Goal: Complete application form

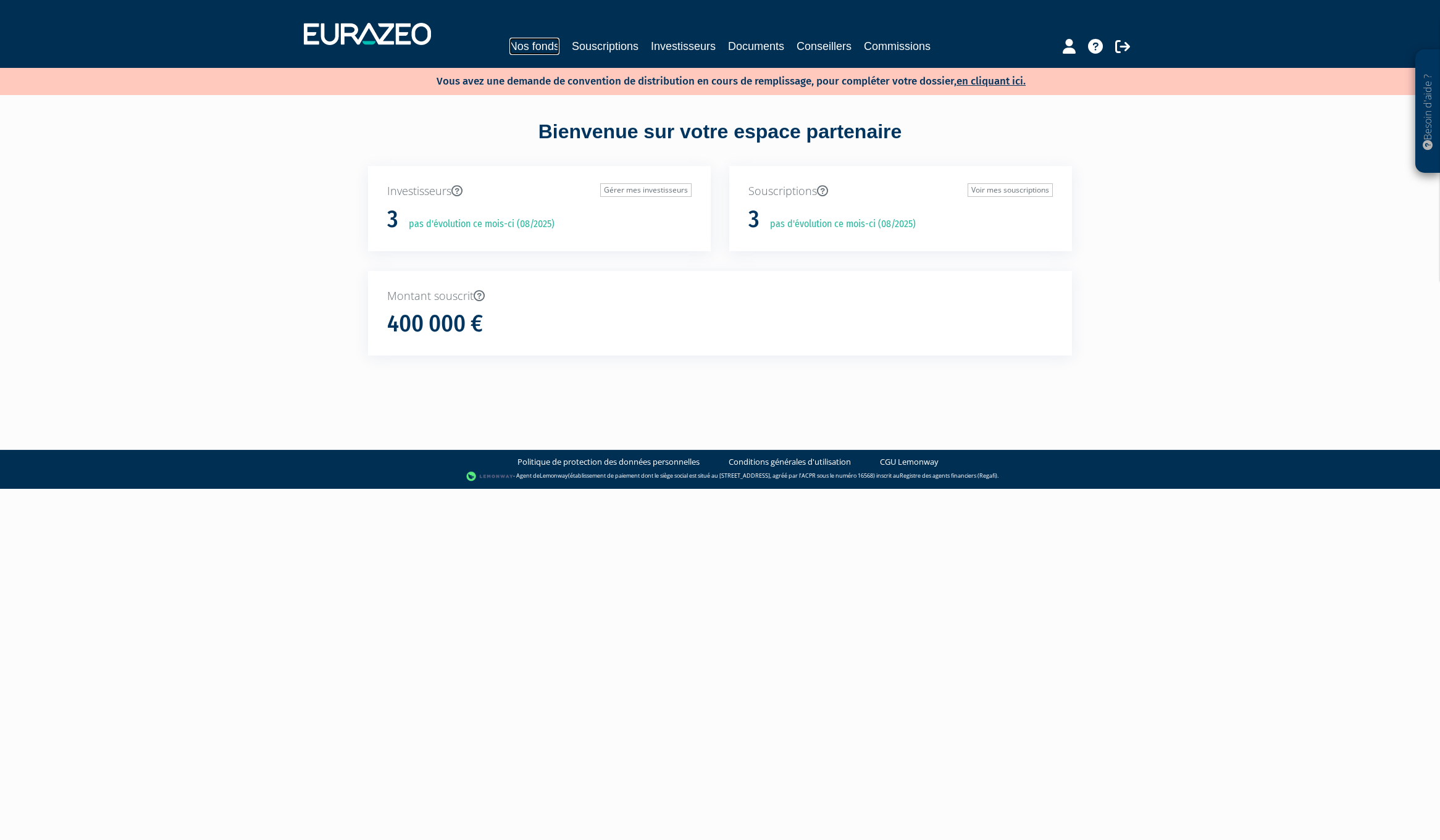
click at [536, 40] on link "Nos fonds" at bounding box center [534, 46] width 50 height 17
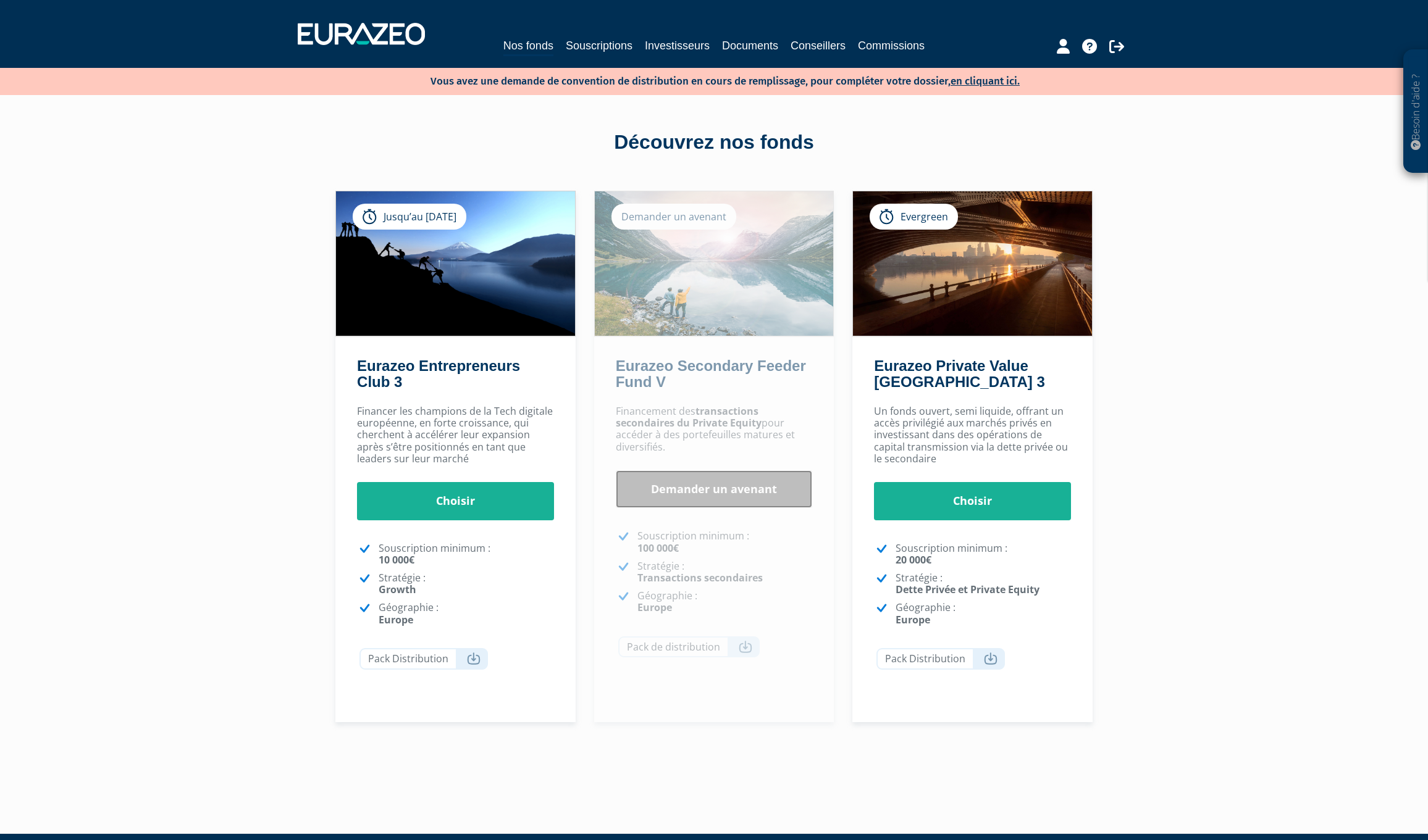
click at [681, 489] on link "Demander un avenant" at bounding box center [713, 489] width 197 height 38
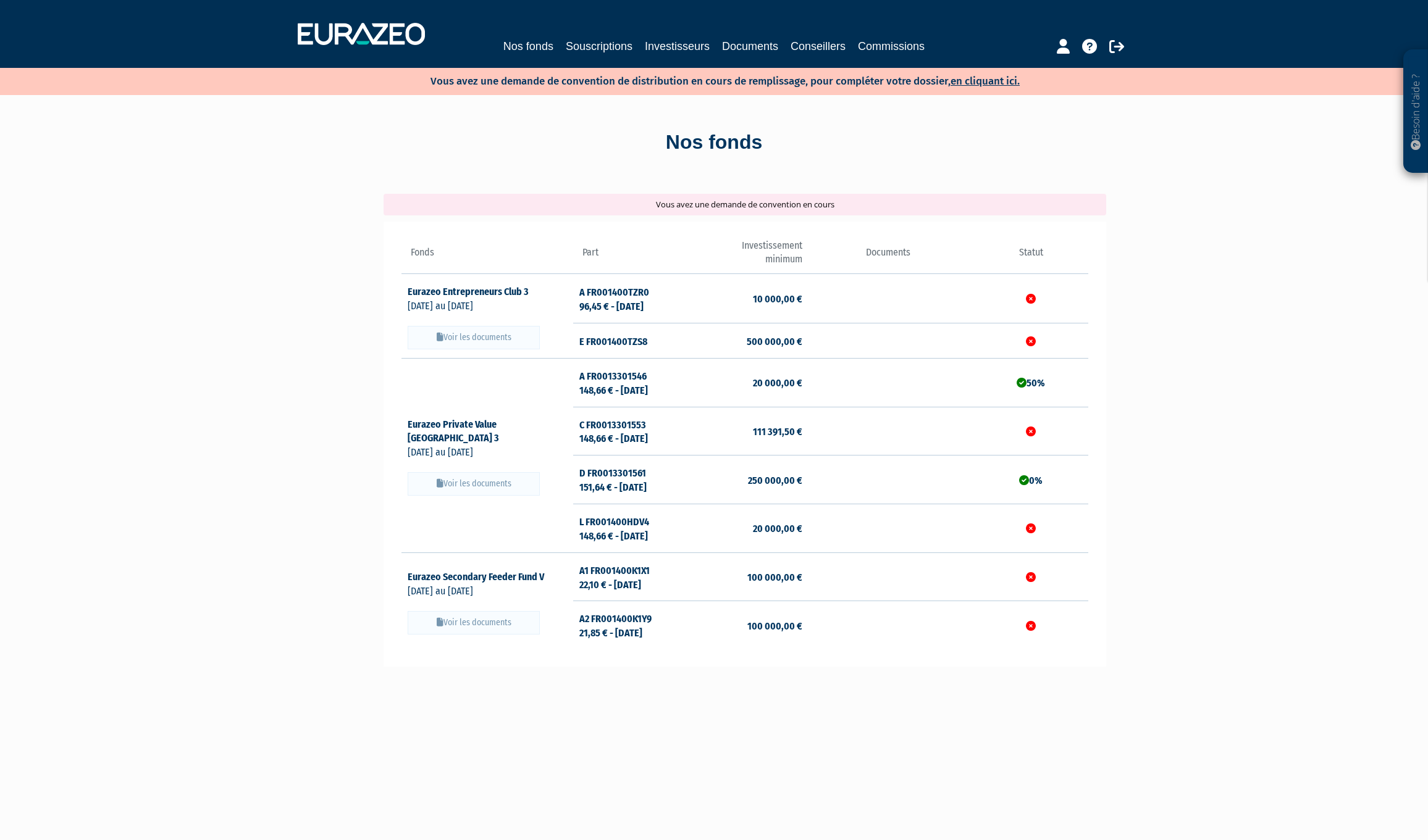
click at [1028, 581] on icon at bounding box center [1030, 577] width 10 height 10
click at [986, 82] on link "en cliquant ici." at bounding box center [985, 81] width 69 height 13
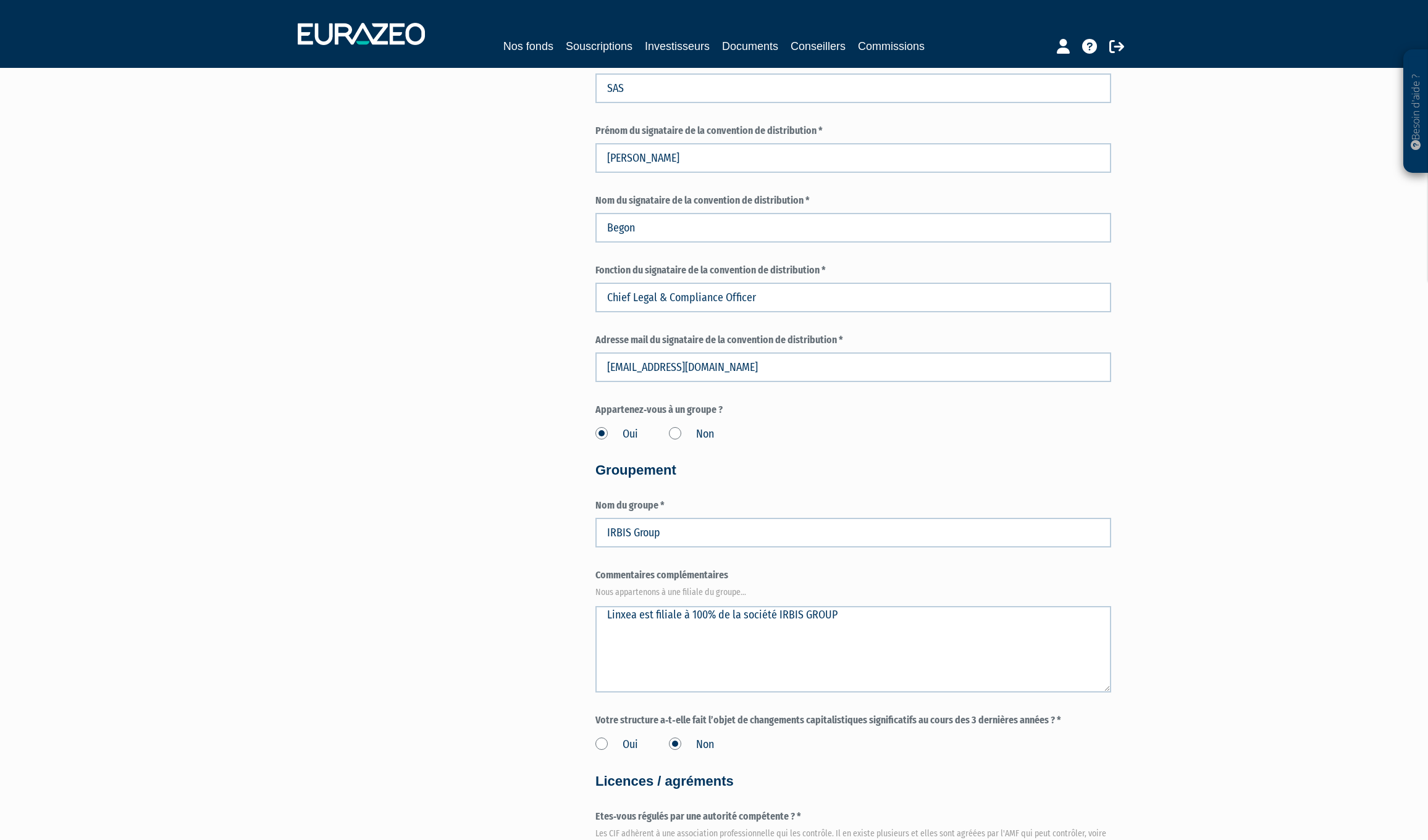
scroll to position [1070, 0]
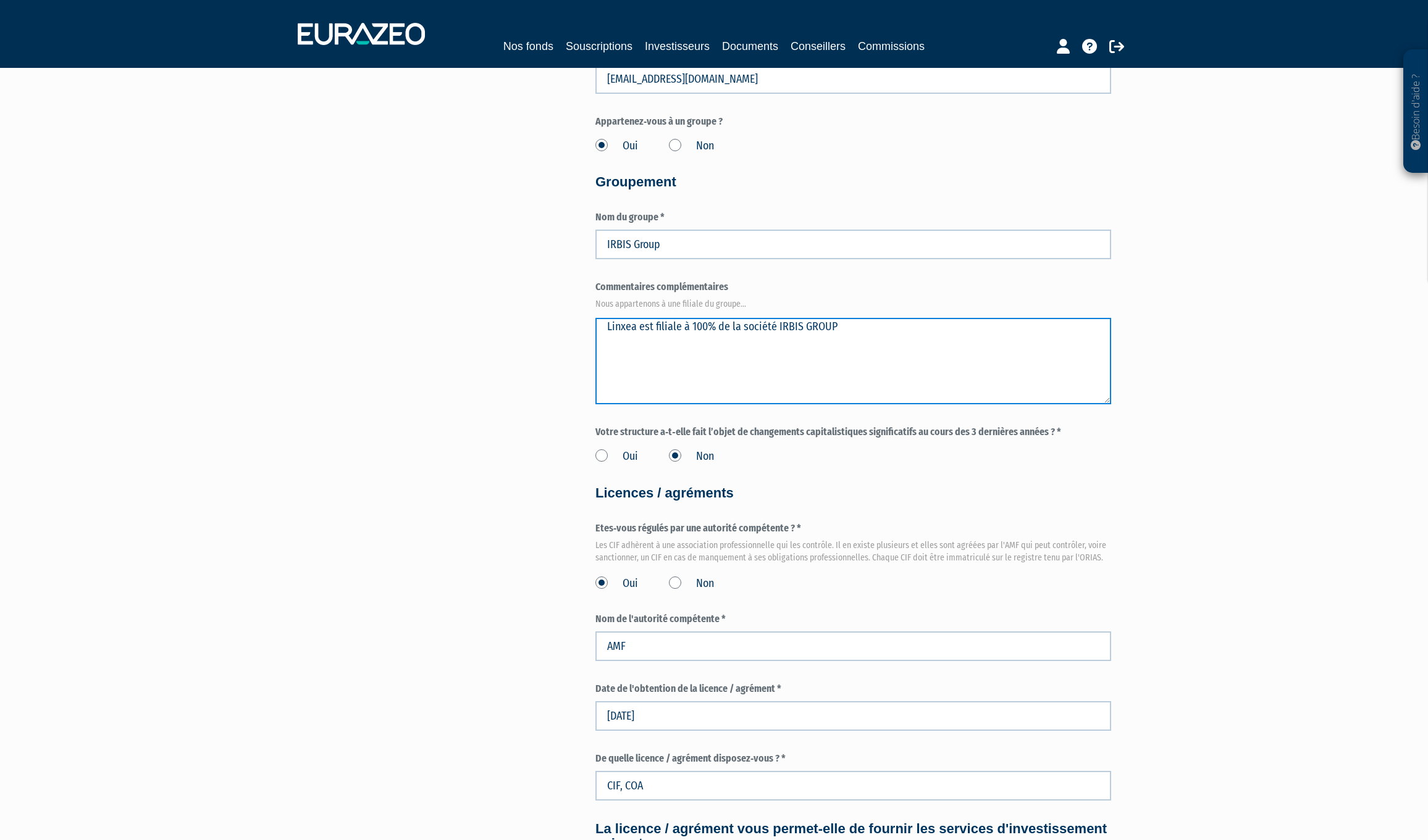
click at [661, 343] on textarea "Linxea est filiale à 100% de la société IRBIS GROUP" at bounding box center [853, 361] width 516 height 86
click at [939, 338] on textarea "Linxea est filiale à 100% de la société IRBIS GROUP" at bounding box center [853, 361] width 516 height 86
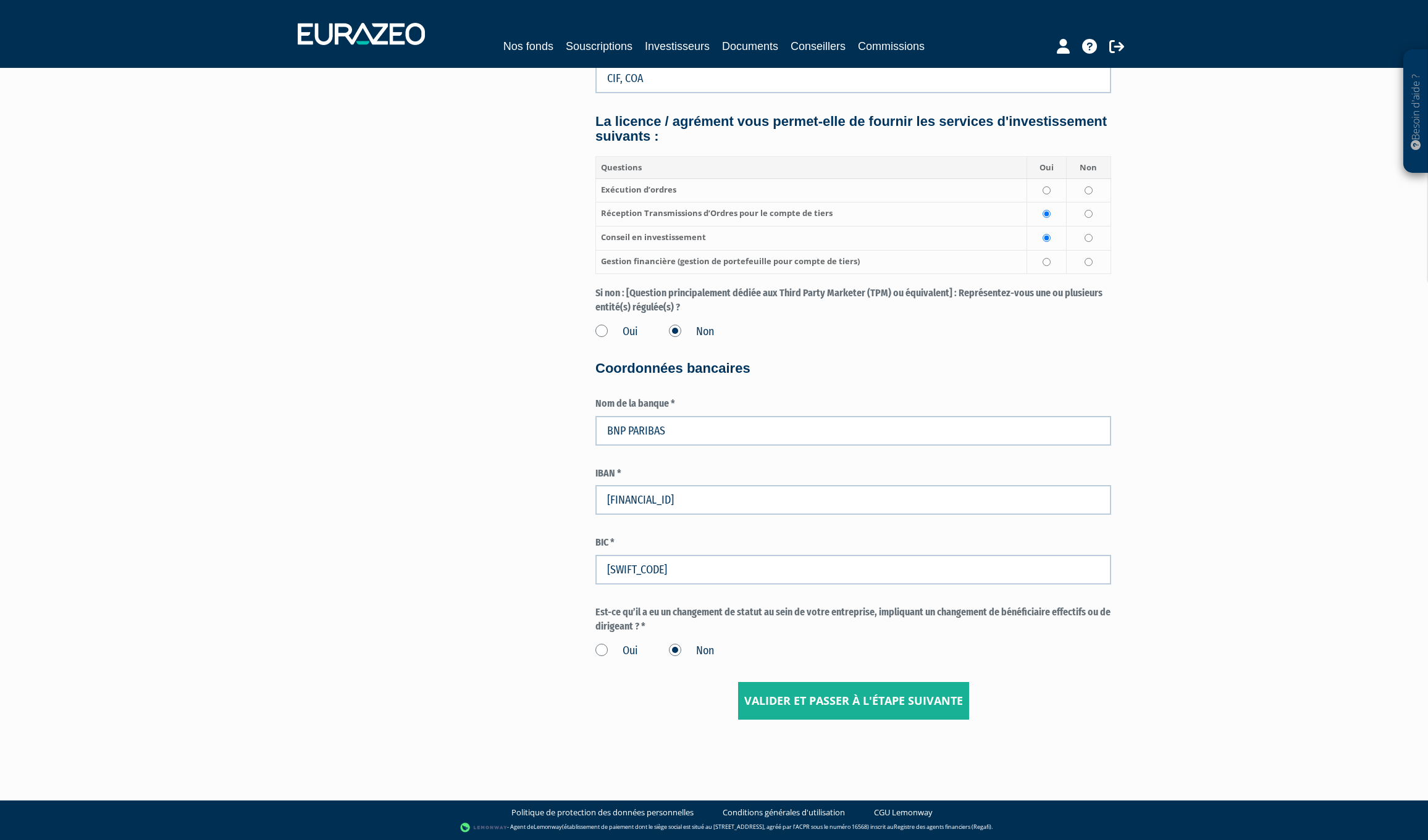
scroll to position [1781, 0]
click at [808, 692] on input "Valider et passer à l'étape suivante" at bounding box center [853, 701] width 231 height 38
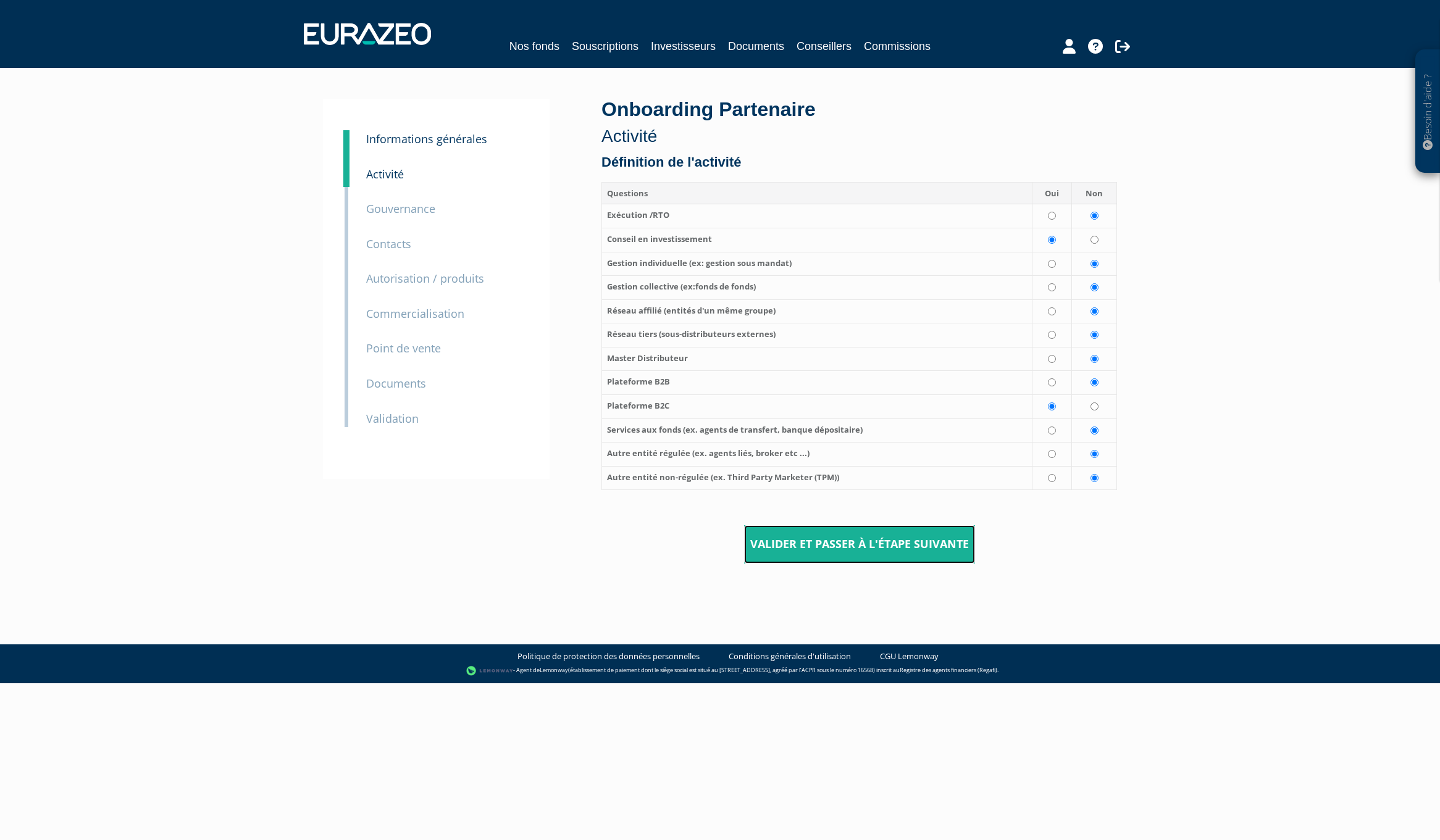
click at [820, 564] on input "Valider et passer à l'étape suivante" at bounding box center [859, 545] width 231 height 38
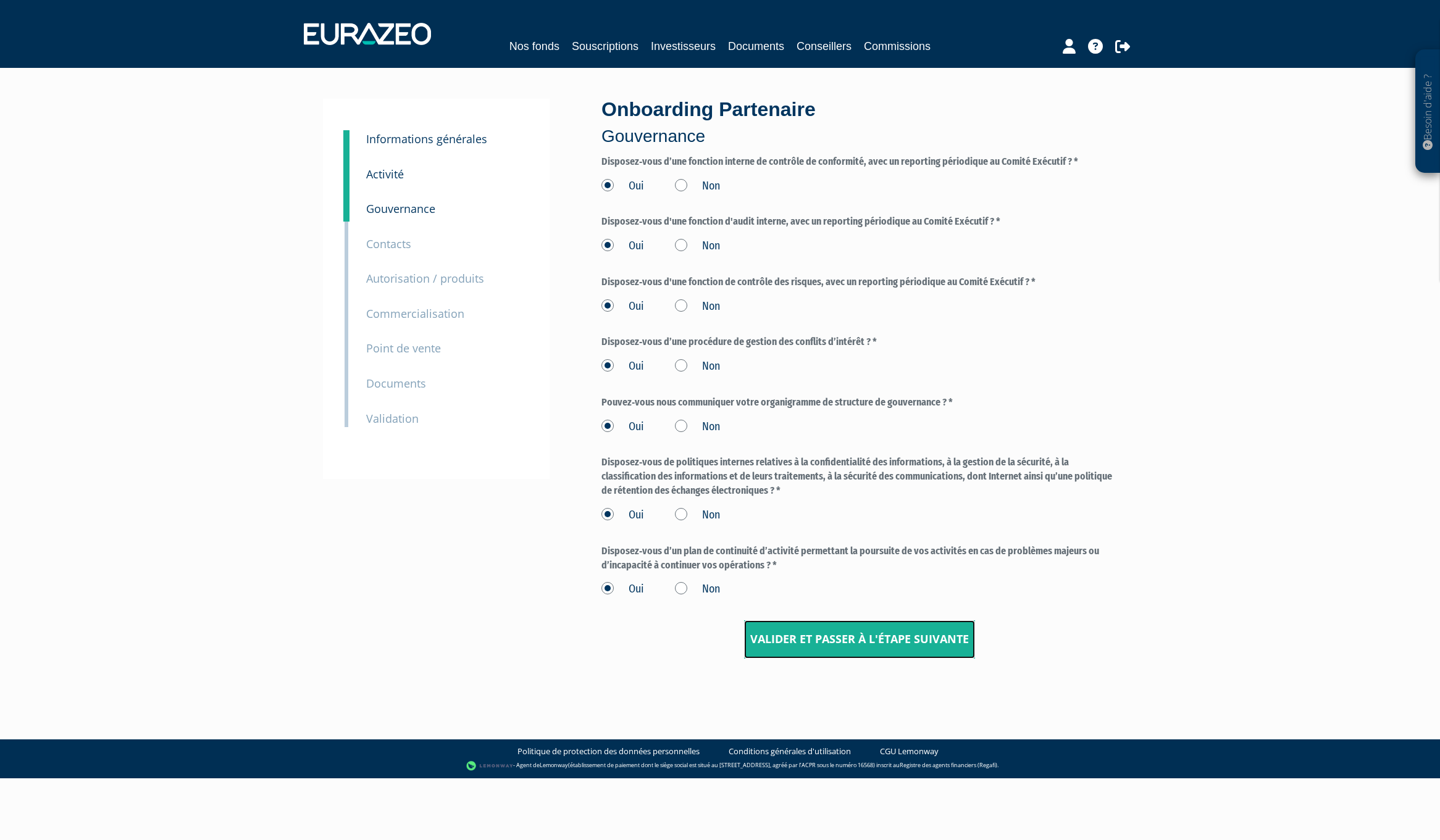
click at [817, 631] on input "Valider et passer à l'étape suivante" at bounding box center [859, 640] width 231 height 38
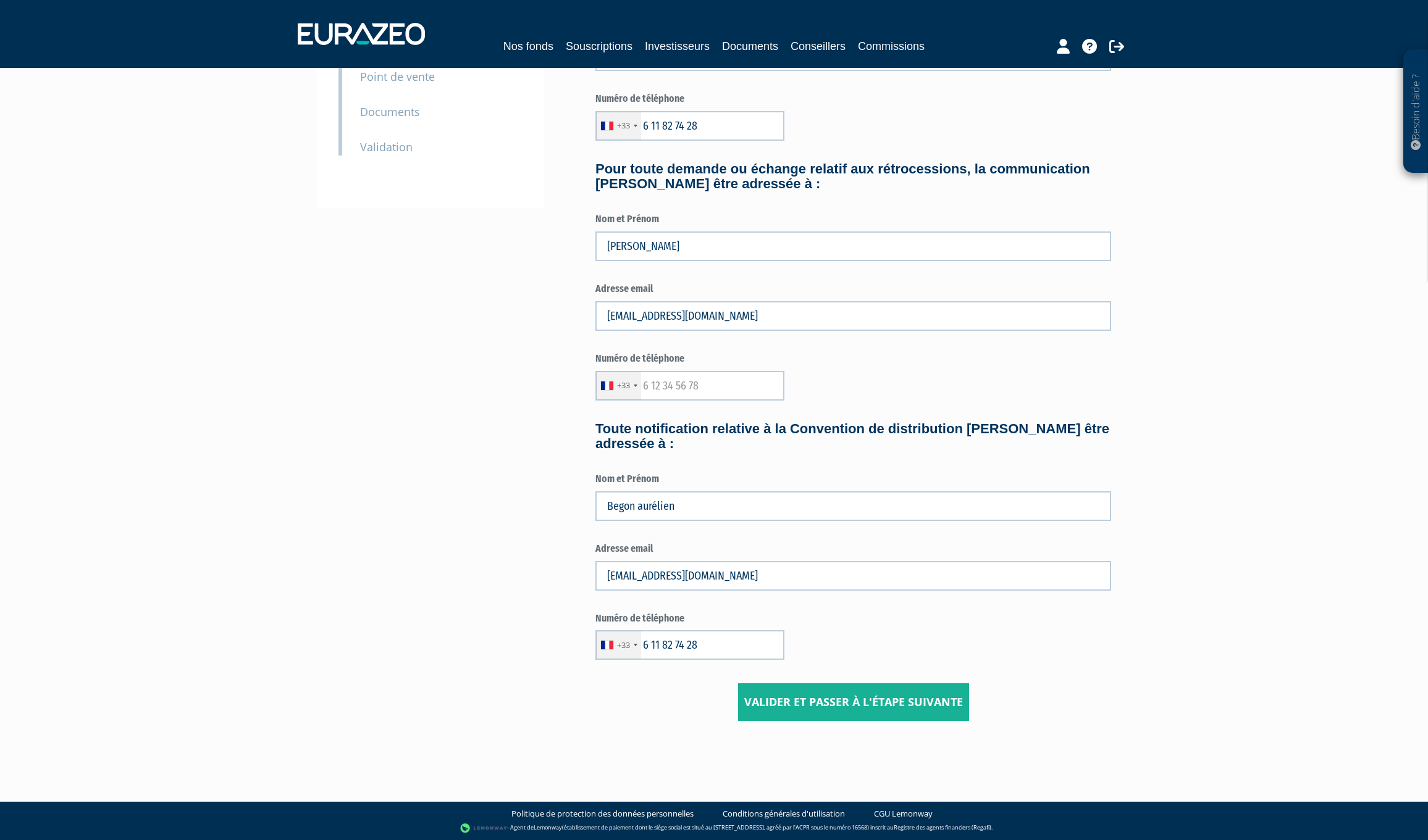
scroll to position [273, 0]
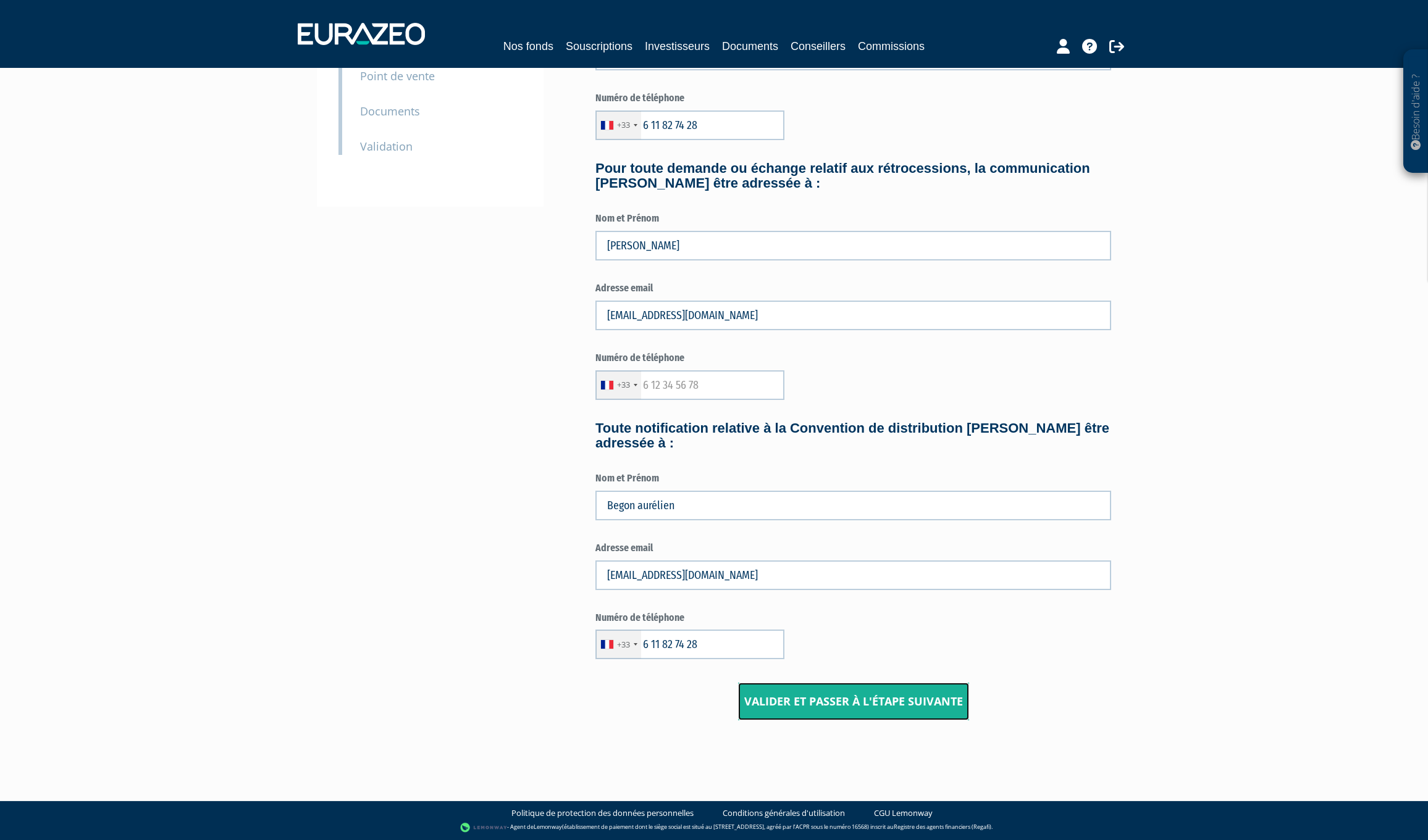
click at [831, 703] on input "Valider et passer à l'étape suivante" at bounding box center [853, 702] width 231 height 38
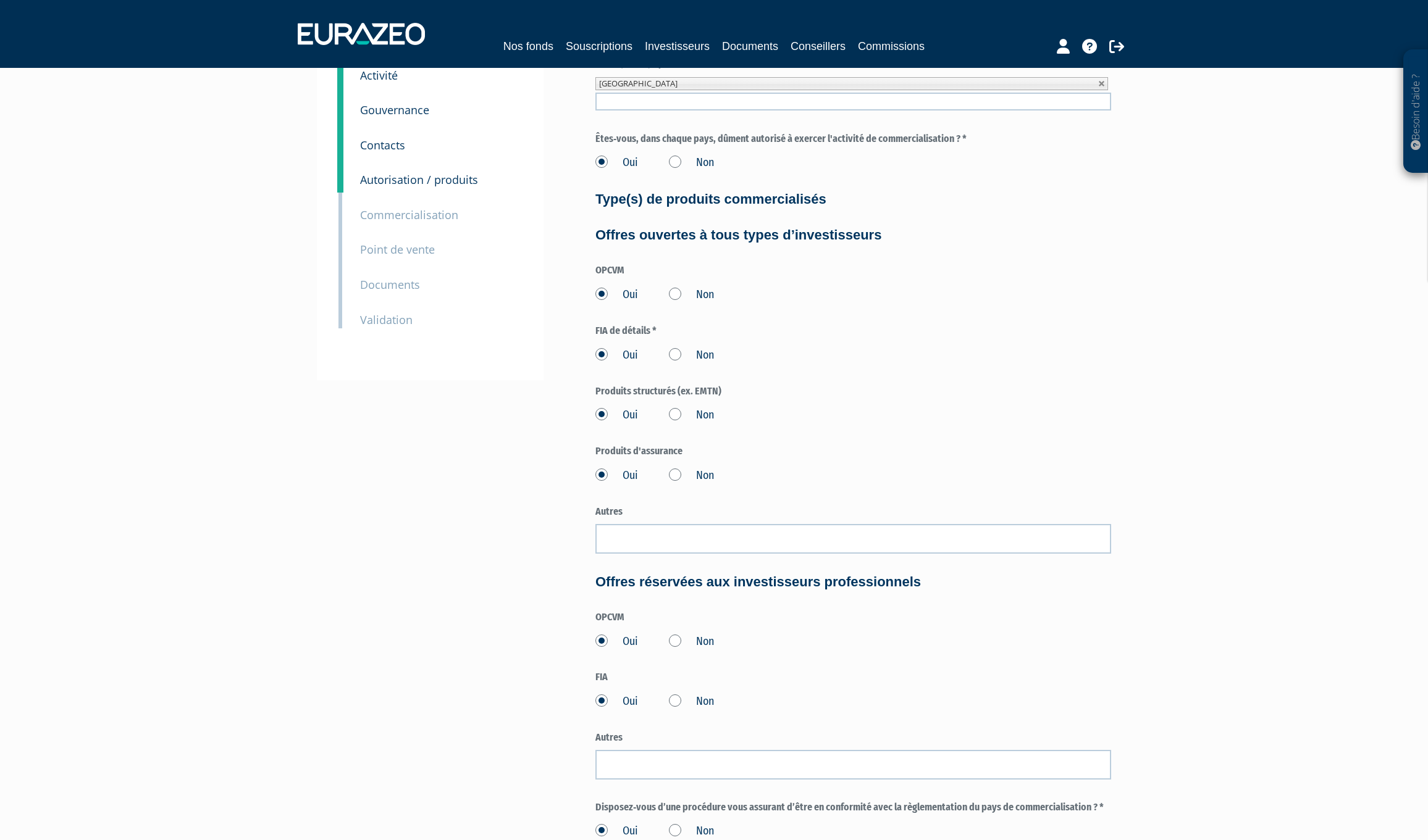
scroll to position [280, 0]
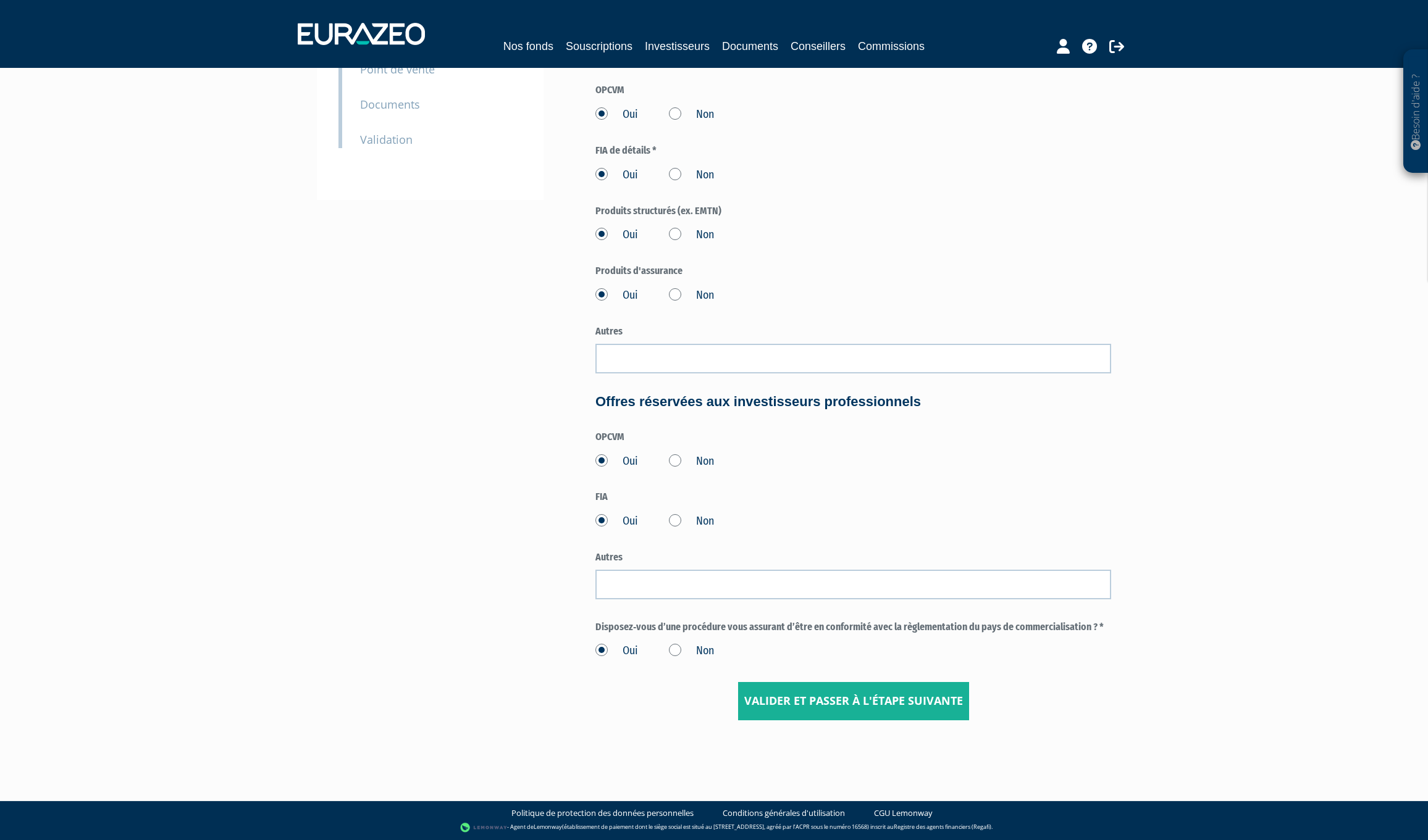
click at [838, 728] on div "3 Informations générales 4 Activité 5 Gouvernance 6 Contacts 7 Autorisation / p…" at bounding box center [714, 270] width 776 height 962
click at [827, 702] on input "Valider et passer à l'étape suivante" at bounding box center [853, 701] width 231 height 38
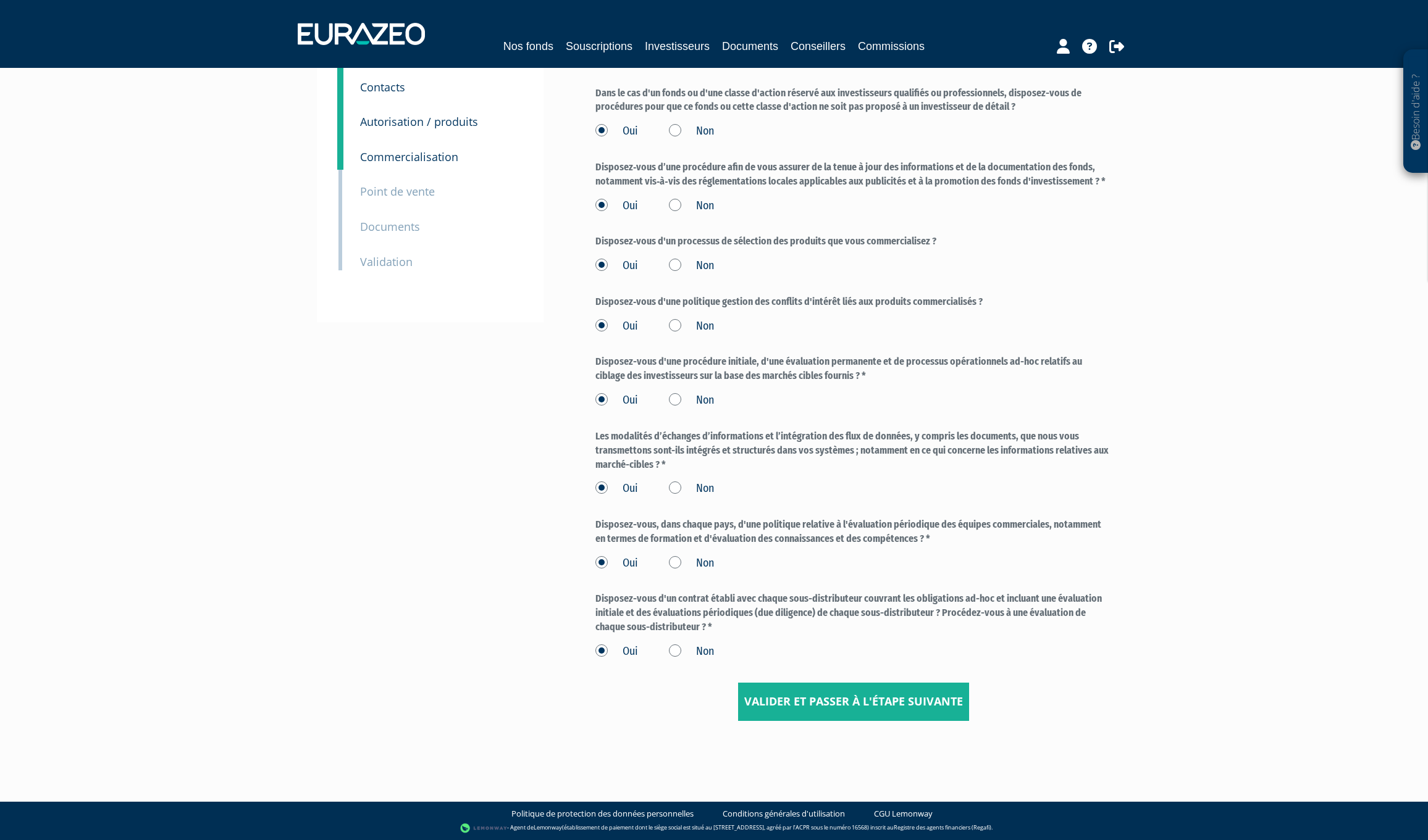
click at [811, 724] on div "3 Informations générales 4 Activité 5 Gouvernance 6 Contacts 7 Autorisation / p…" at bounding box center [714, 332] width 776 height 841
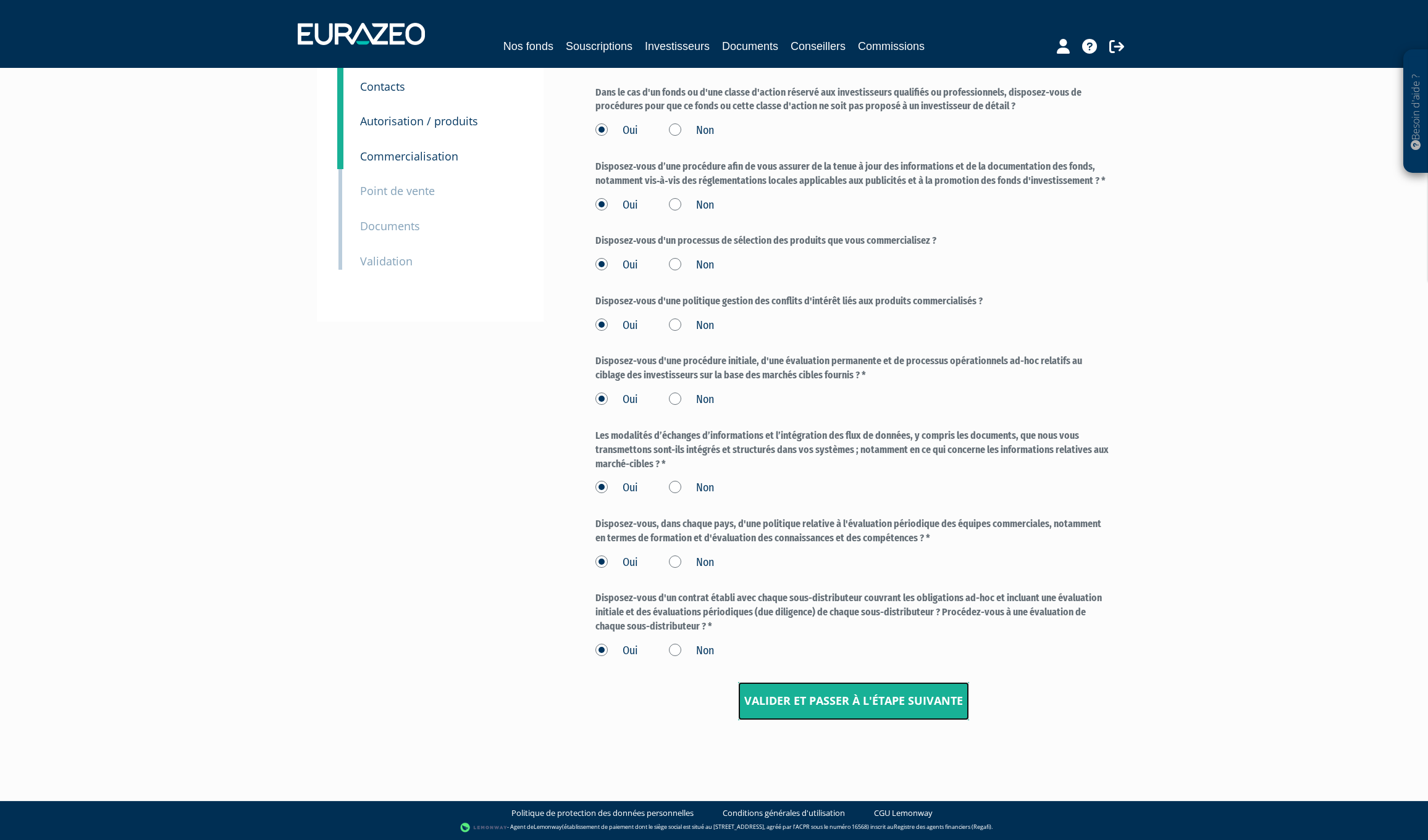
click at [804, 695] on input "Valider et passer à l'étape suivante" at bounding box center [853, 701] width 231 height 38
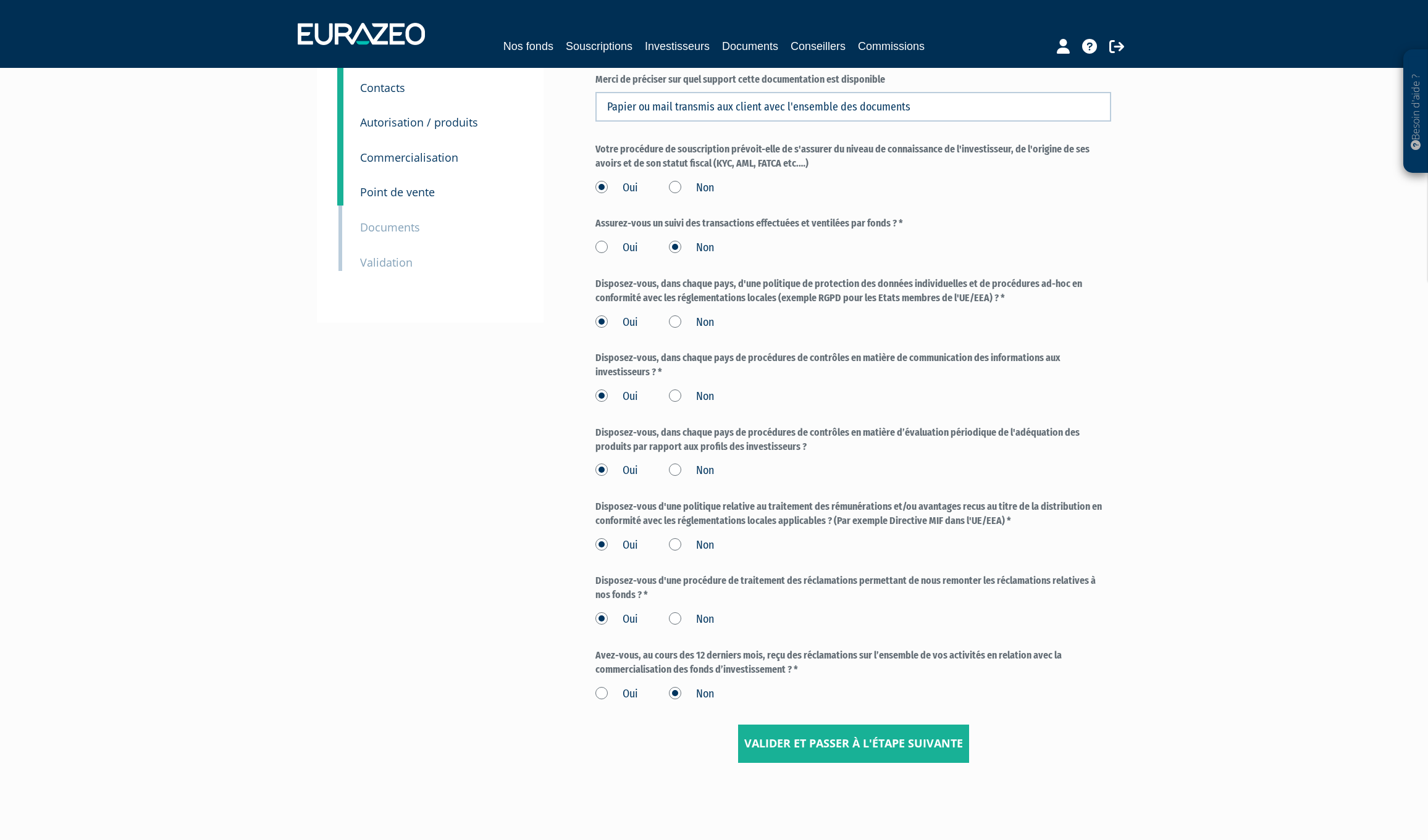
scroll to position [200, 0]
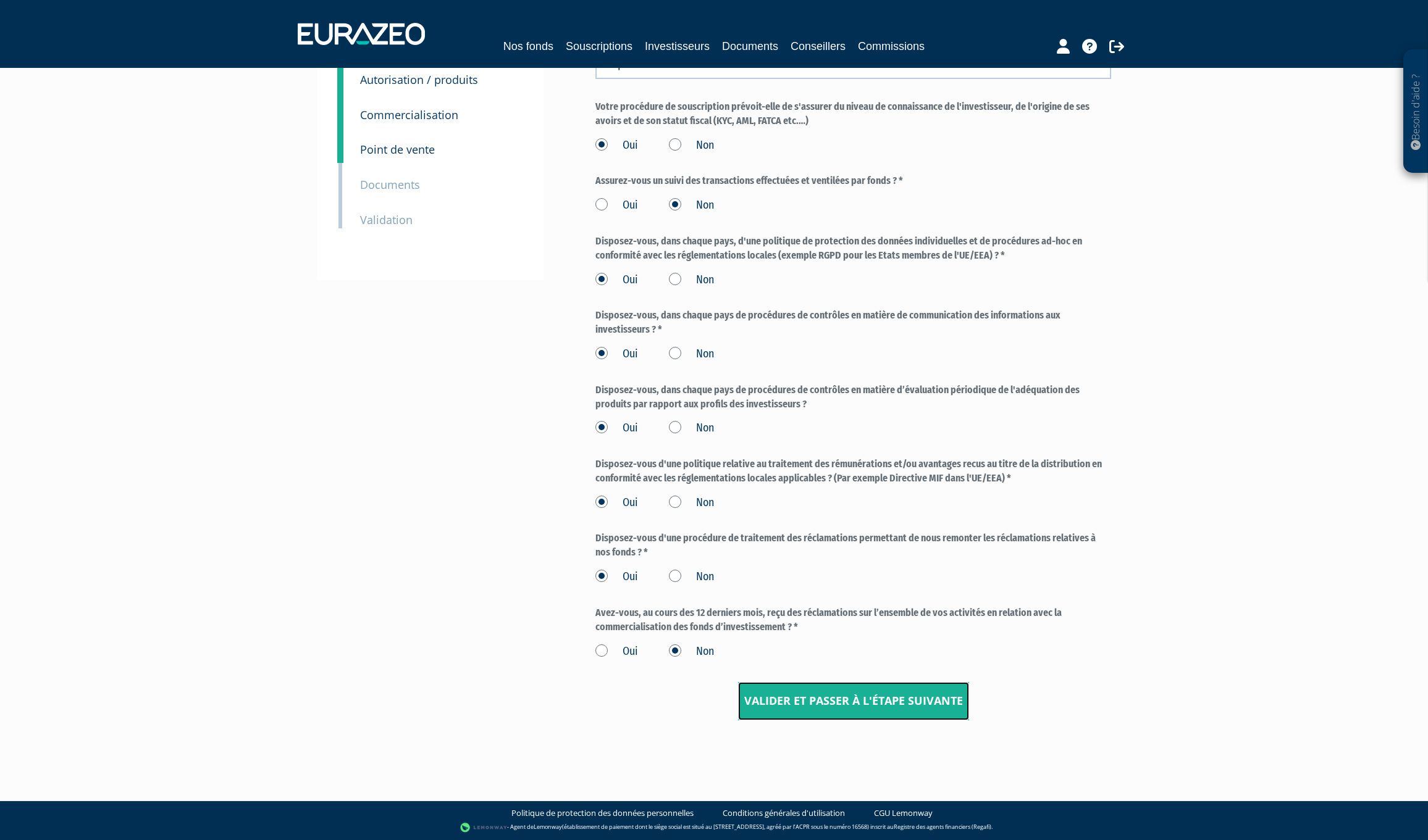
click at [773, 701] on input "Valider et passer à l'étape suivante" at bounding box center [853, 701] width 231 height 38
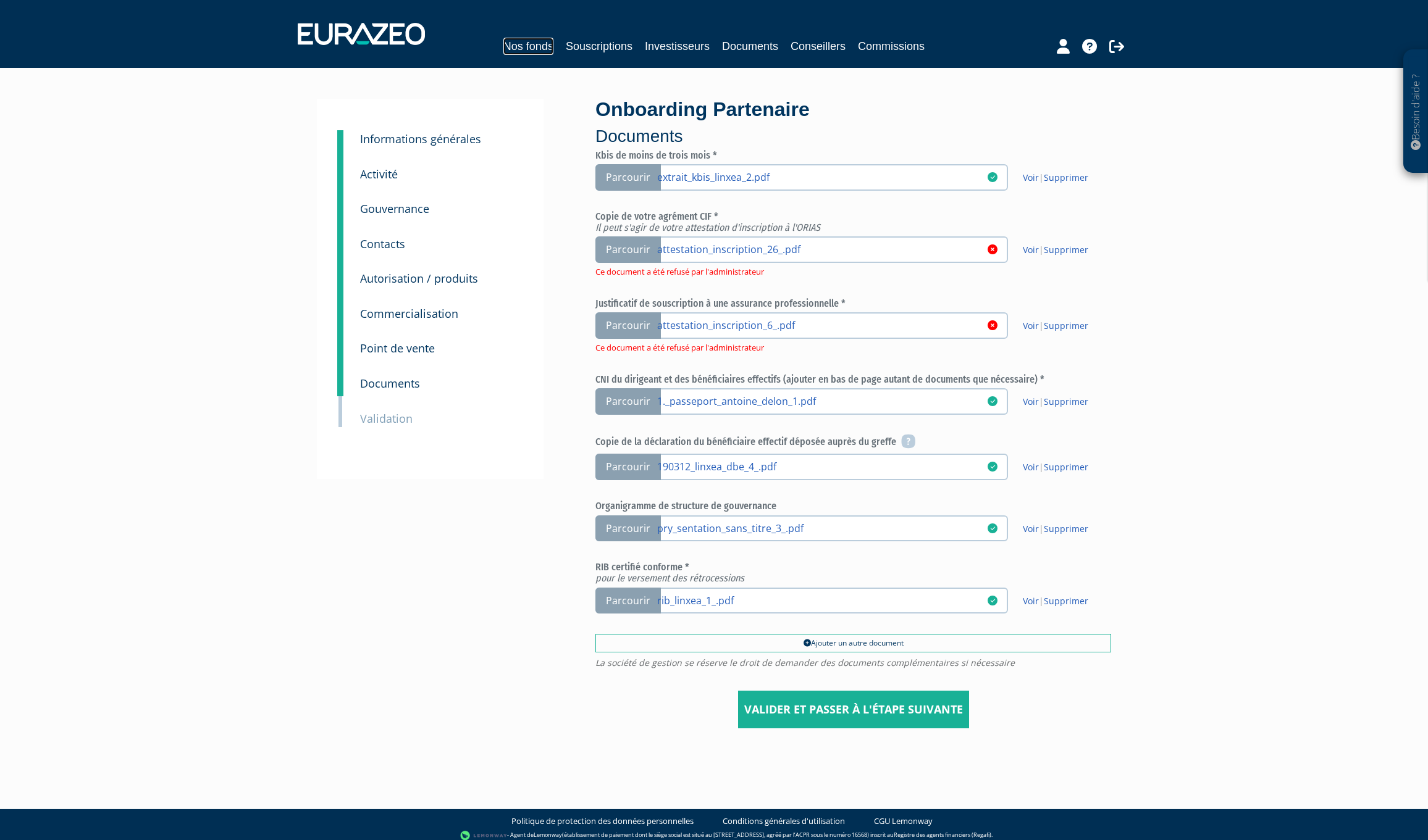
click at [544, 42] on link "Nos fonds" at bounding box center [527, 46] width 50 height 17
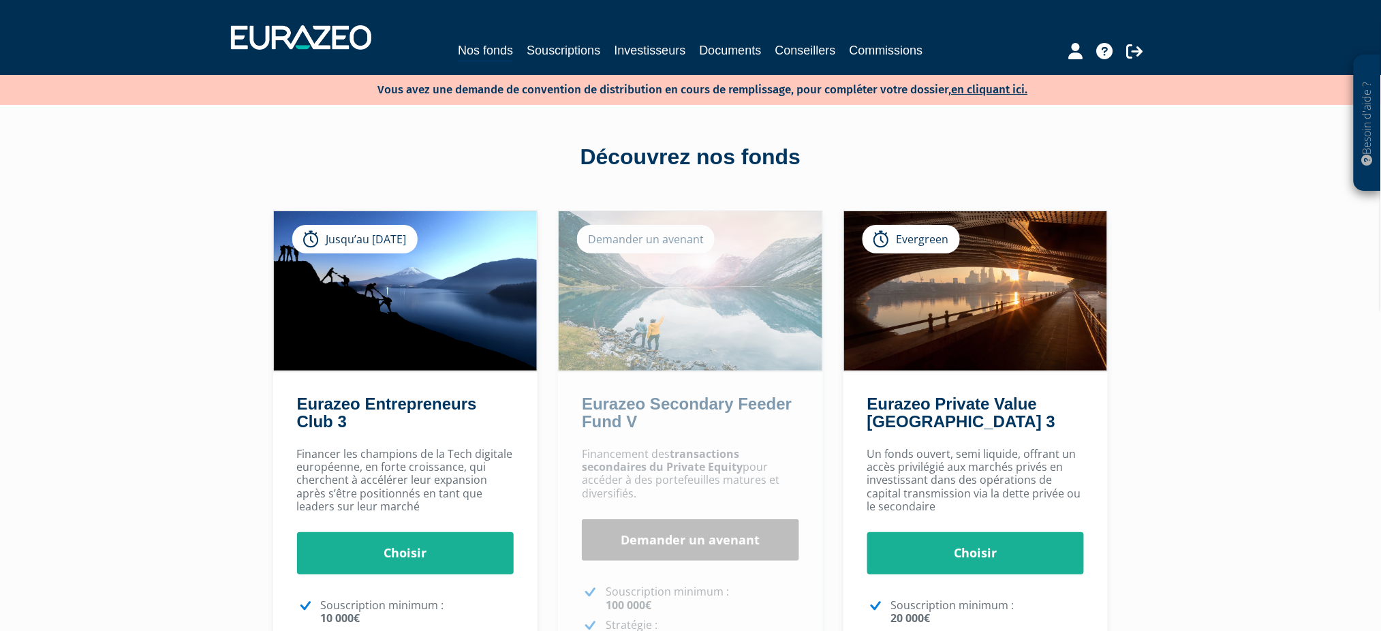
click at [1341, 298] on div "Besoin d'aide ? × J'ai besoin d'aide Si vous avez une question à propos du fonc…" at bounding box center [690, 432] width 1381 height 865
click at [1234, 211] on div "Besoin d'aide ? × J'ai besoin d'aide Si vous avez une question à propos du fonc…" at bounding box center [690, 432] width 1381 height 865
drag, startPoint x: 1227, startPoint y: 1, endPoint x: 79, endPoint y: 170, distance: 1159.9
click at [79, 170] on div "Besoin d'aide ? × J'ai besoin d'aide Si vous avez une question à propos du fonc…" at bounding box center [690, 432] width 1381 height 865
